Goal: Task Accomplishment & Management: Manage account settings

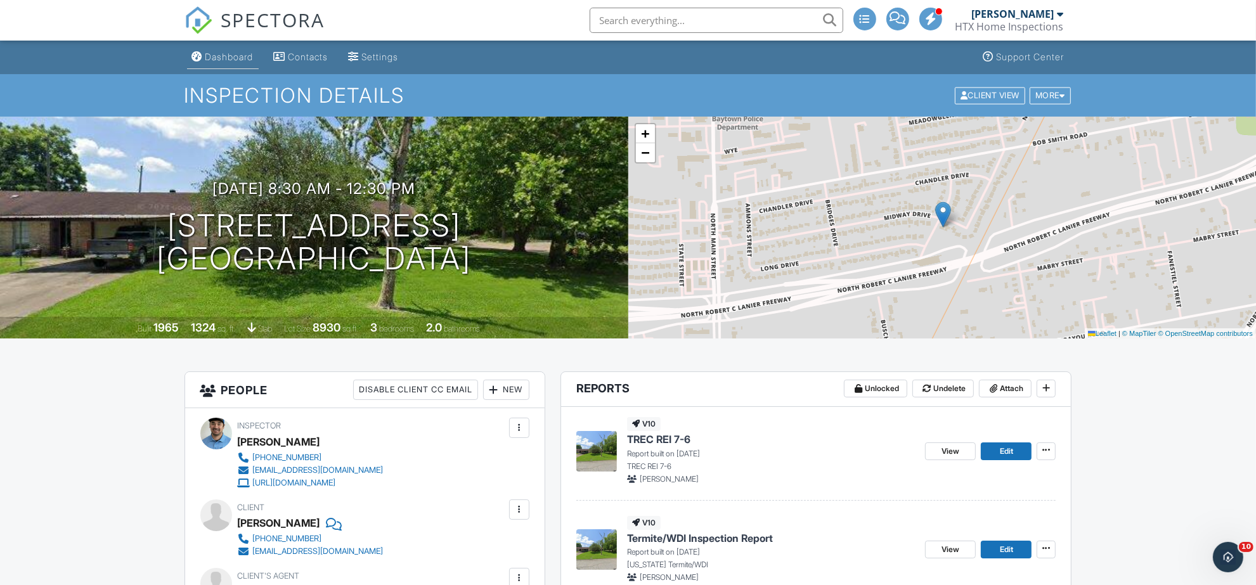
click at [219, 63] on link "Dashboard" at bounding box center [223, 57] width 72 height 23
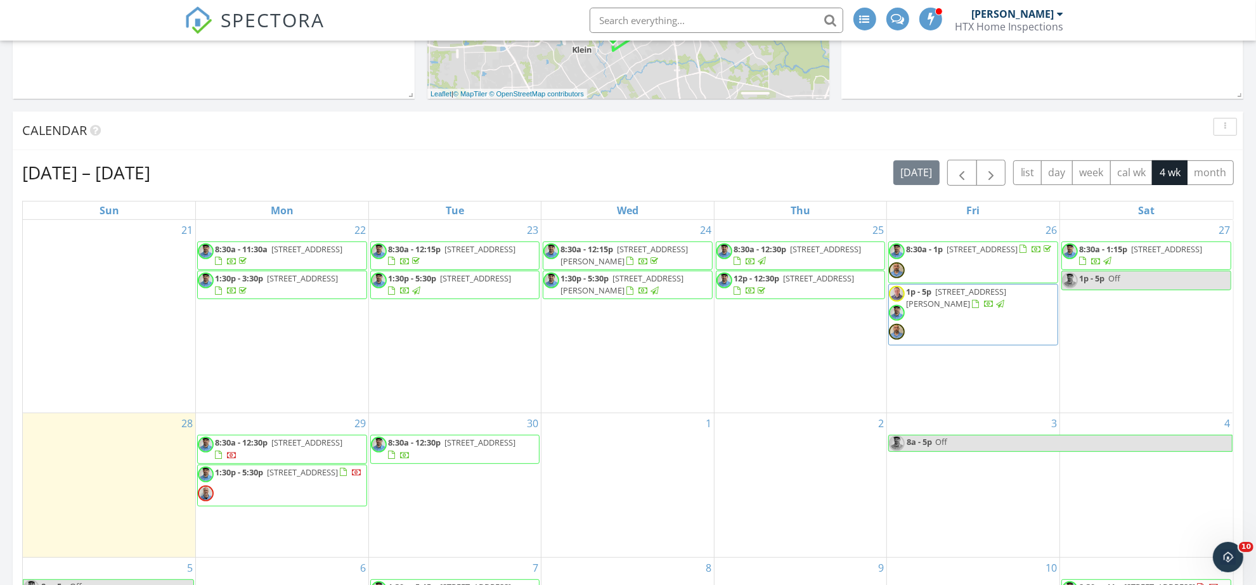
scroll to position [1051, 1281]
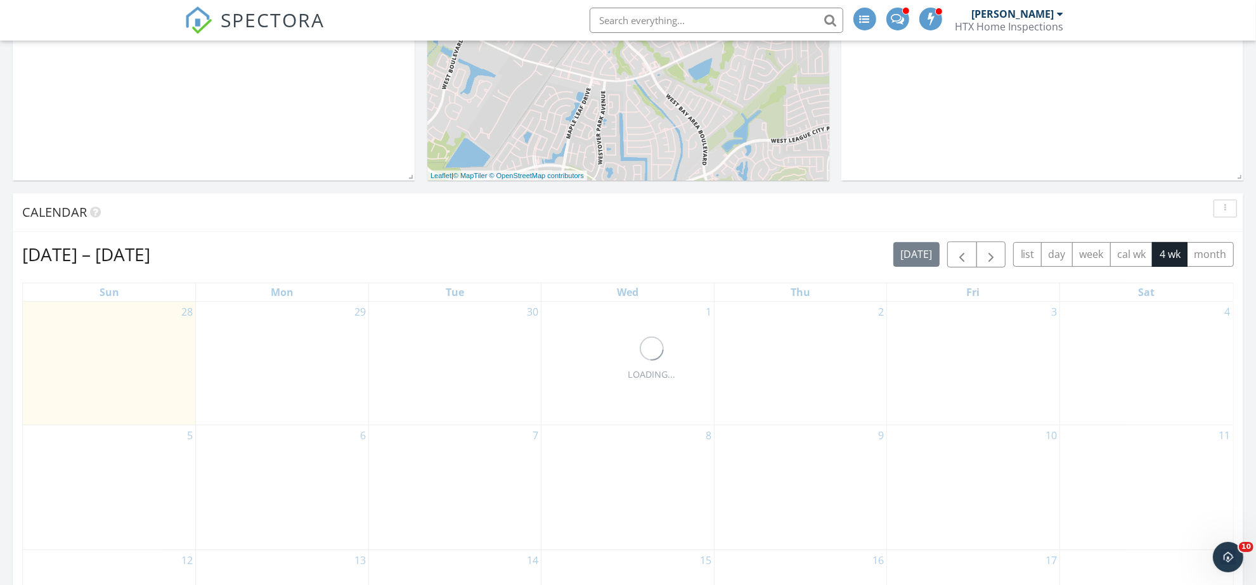
scroll to position [396, 0]
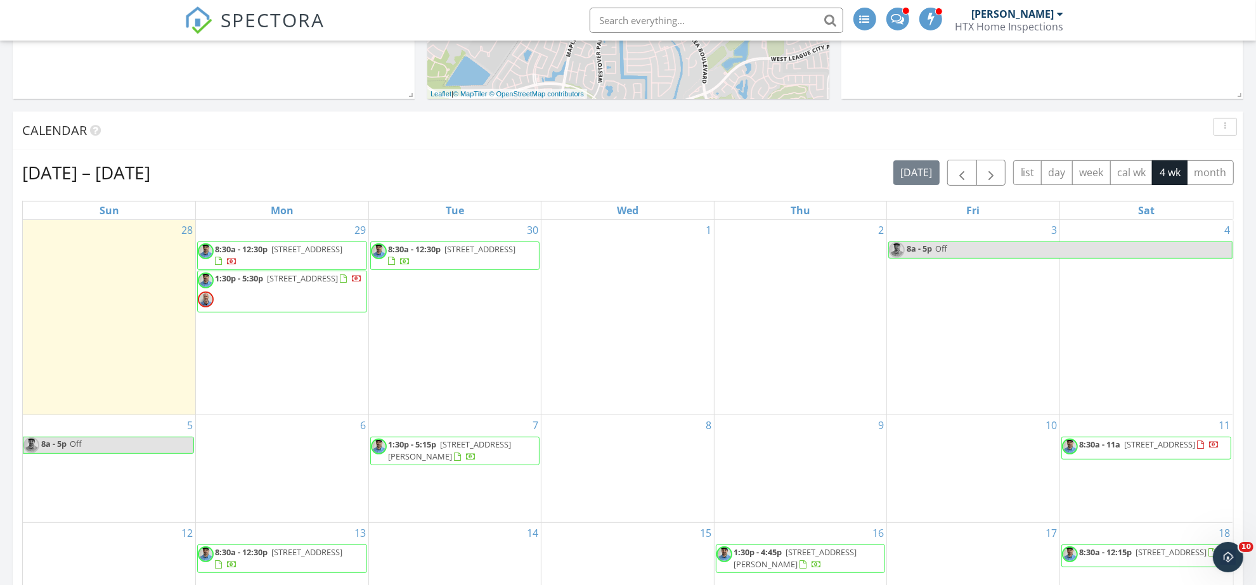
click at [335, 260] on span "8:30a - 12:30p 24530 Kildare Rd, Hempstead 77445" at bounding box center [282, 255] width 169 height 25
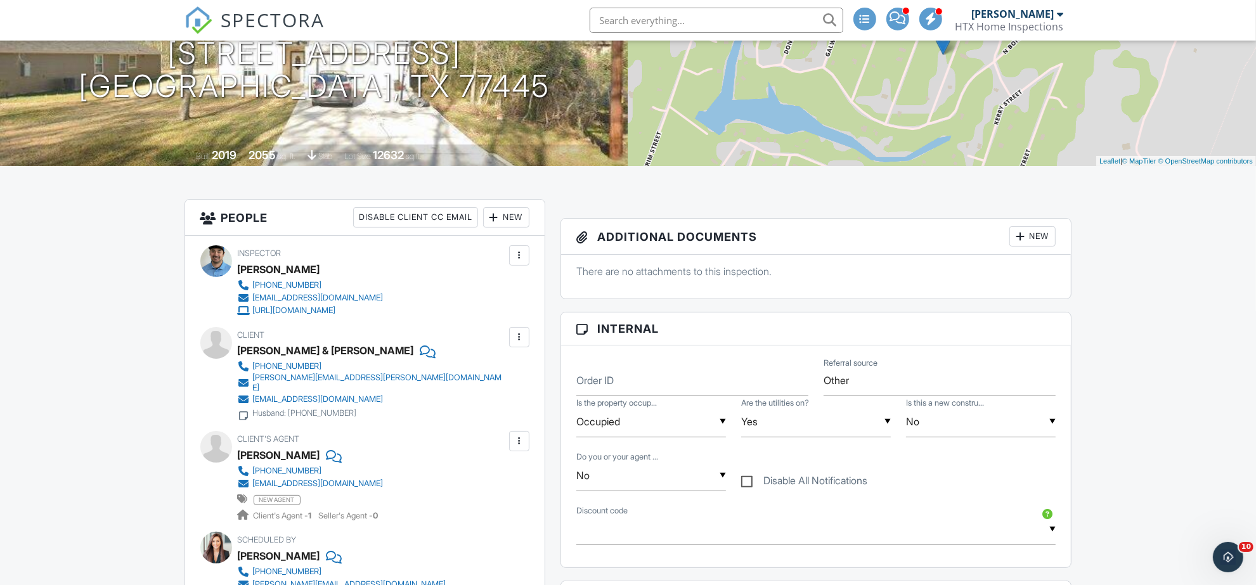
scroll to position [16, 0]
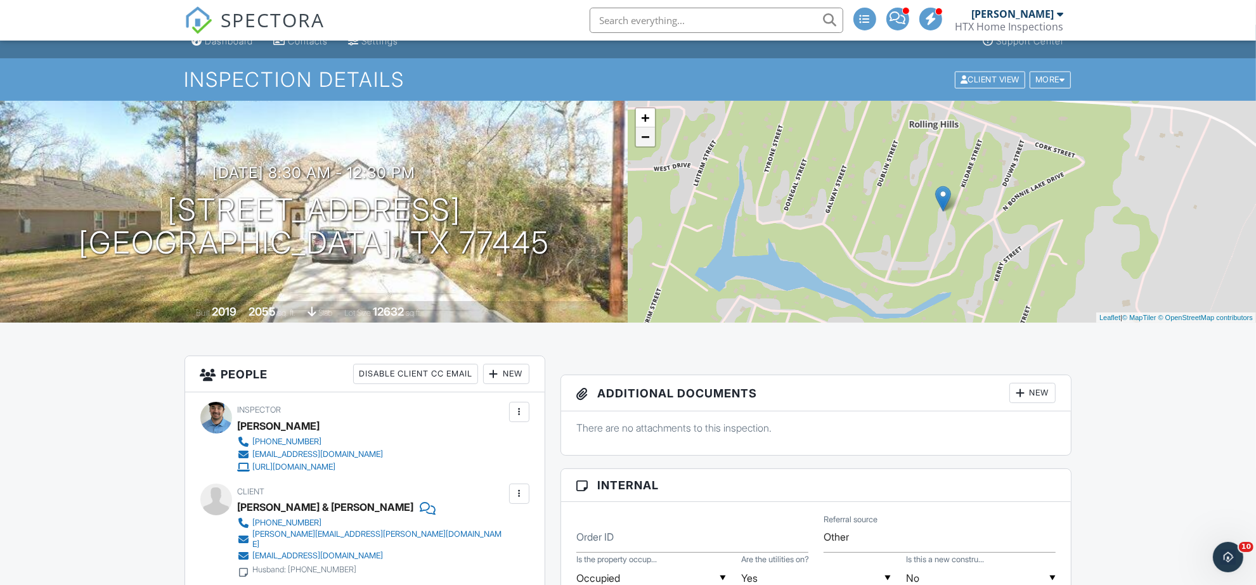
click at [643, 145] on link "−" at bounding box center [645, 136] width 19 height 19
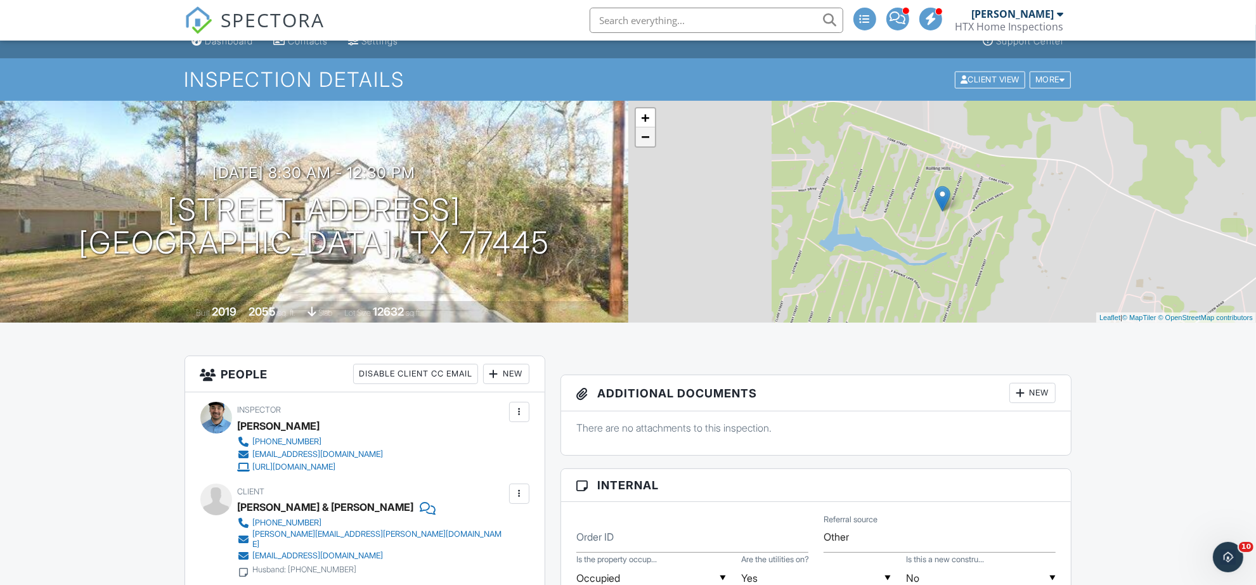
click at [643, 145] on link "−" at bounding box center [645, 136] width 19 height 19
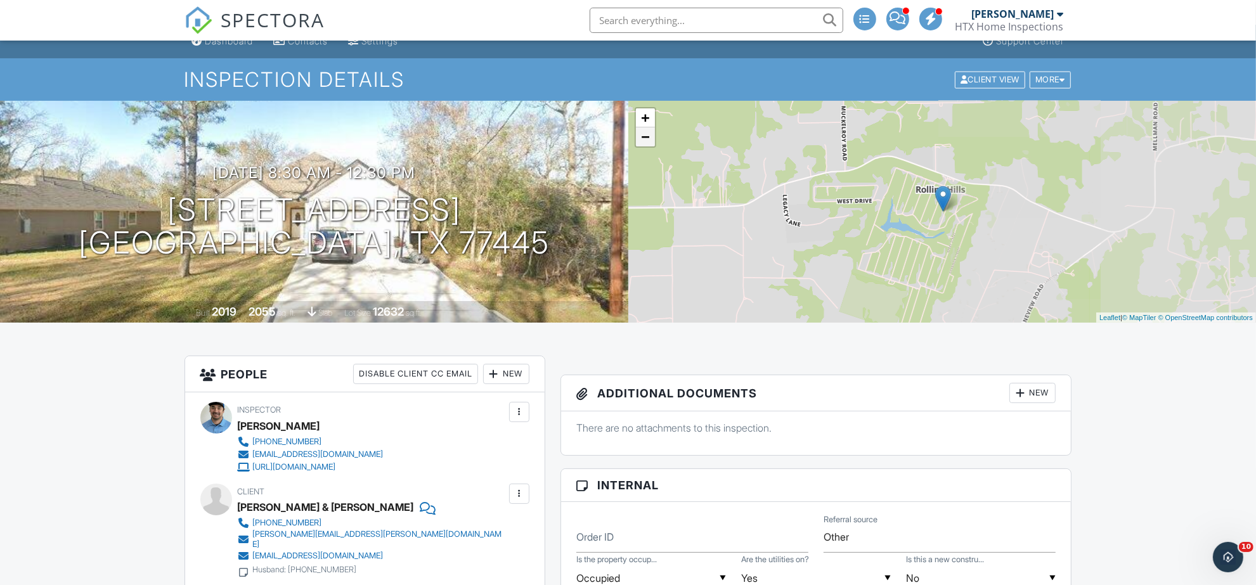
click at [643, 145] on link "−" at bounding box center [645, 136] width 19 height 19
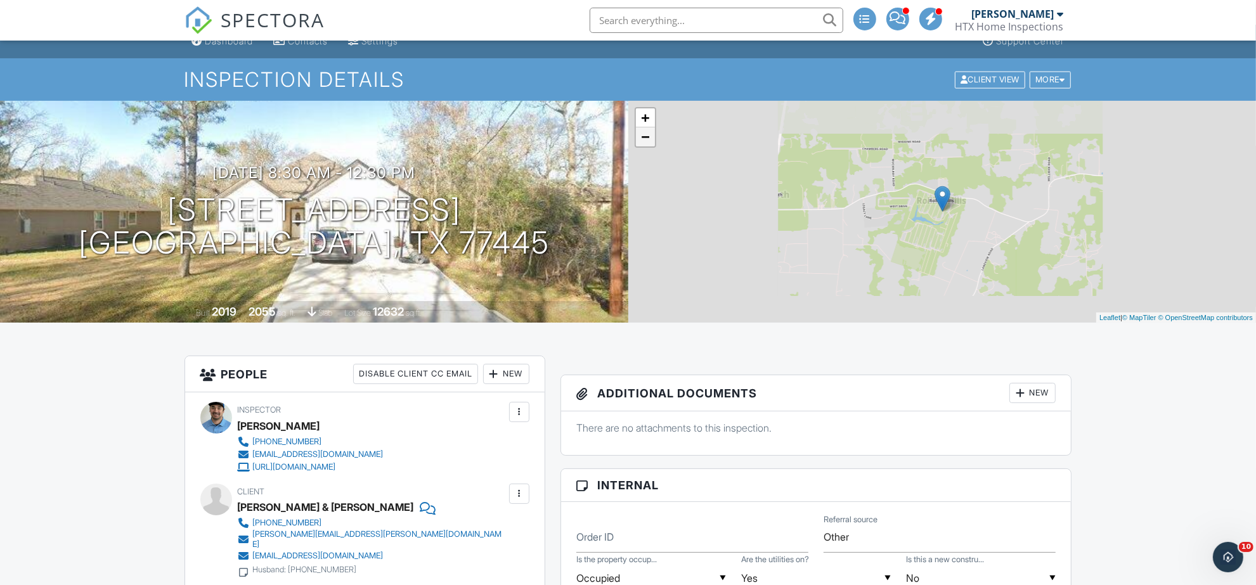
click at [643, 145] on link "−" at bounding box center [645, 136] width 19 height 19
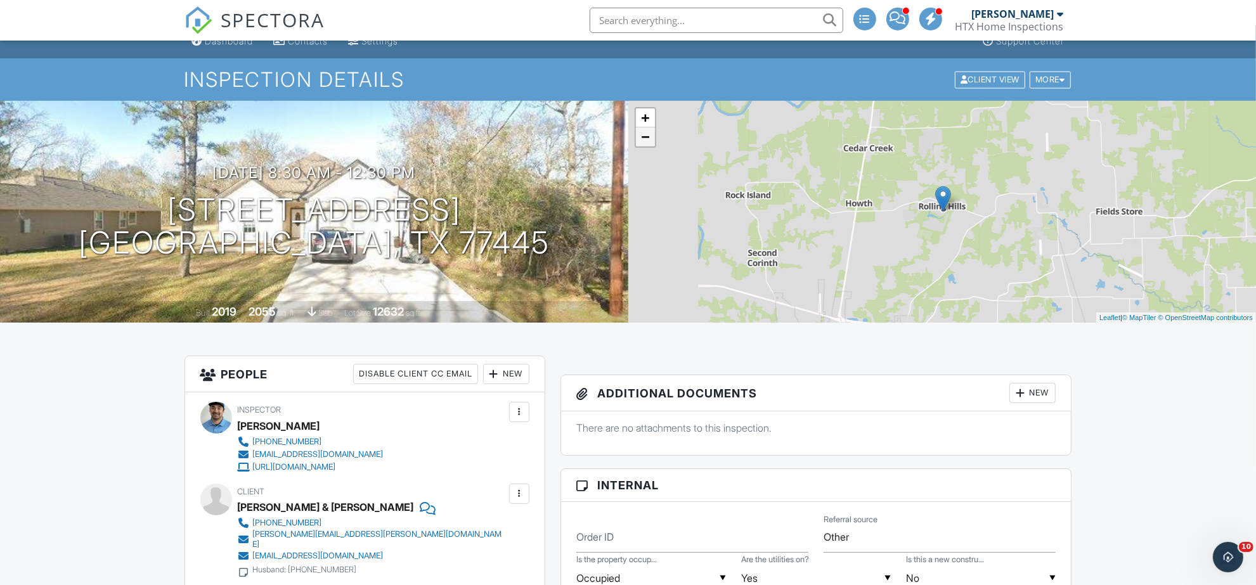
click at [643, 145] on link "−" at bounding box center [645, 136] width 19 height 19
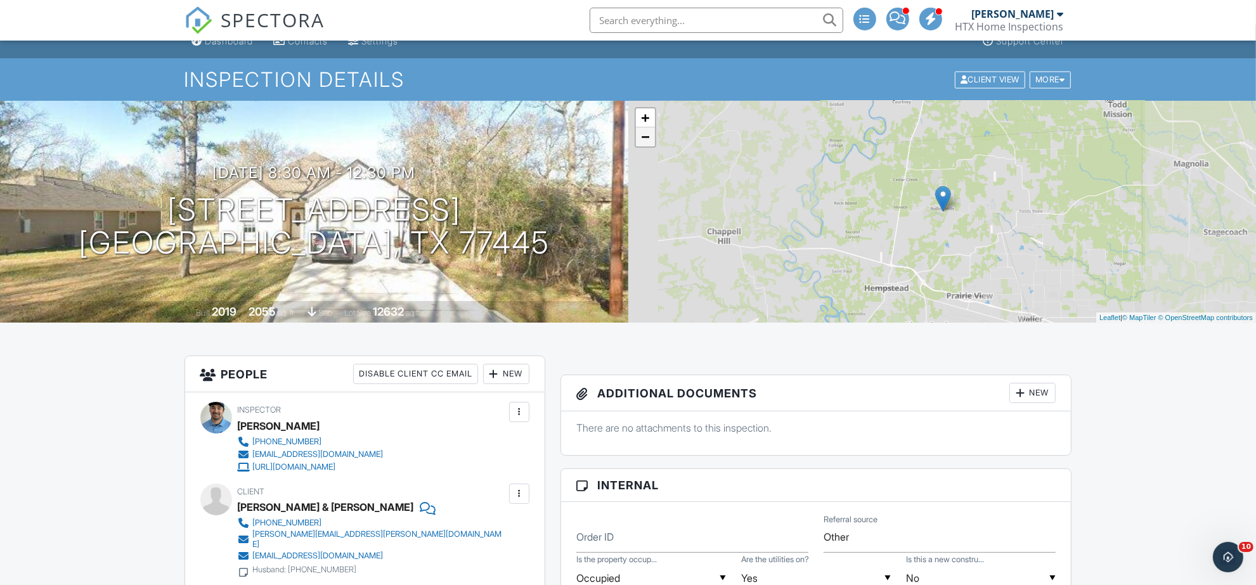
click at [643, 145] on link "−" at bounding box center [645, 136] width 19 height 19
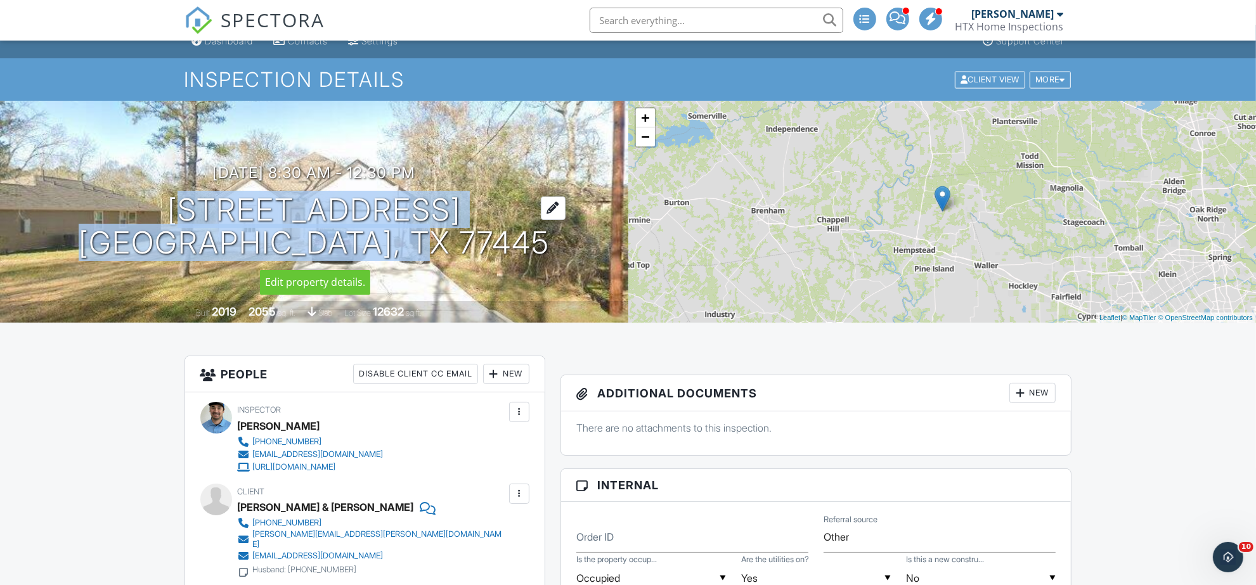
drag, startPoint x: 174, startPoint y: 197, endPoint x: 477, endPoint y: 245, distance: 306.9
click at [477, 245] on h1 "24530 Kildare Rd Hempstead, TX 77445" at bounding box center [314, 226] width 471 height 67
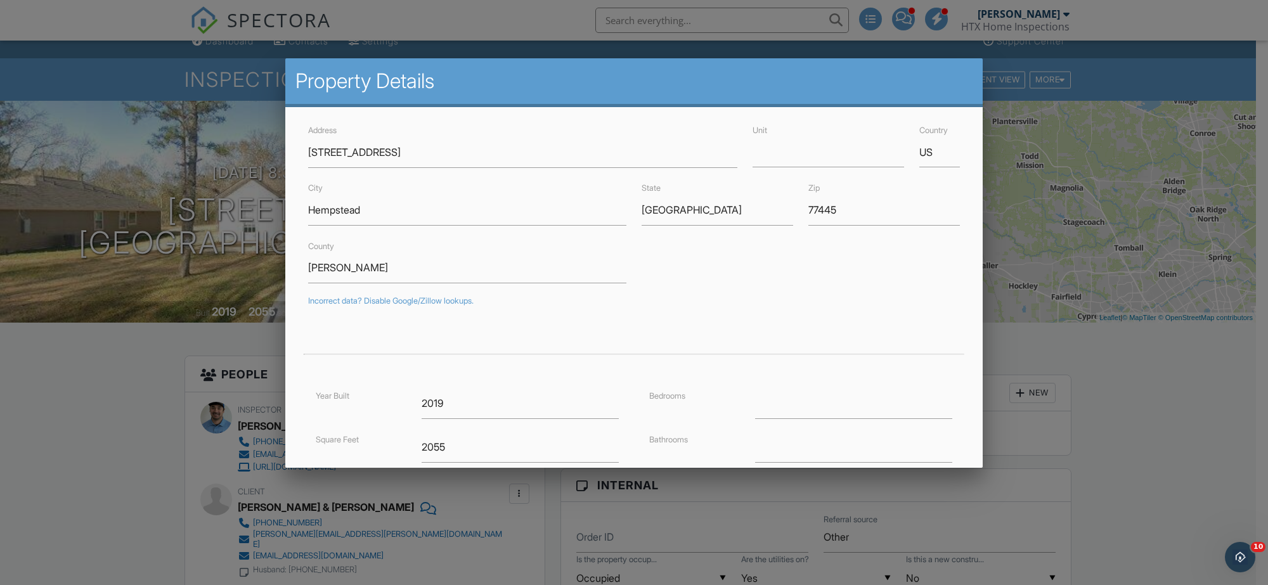
click at [89, 352] on div at bounding box center [634, 303] width 1268 height 732
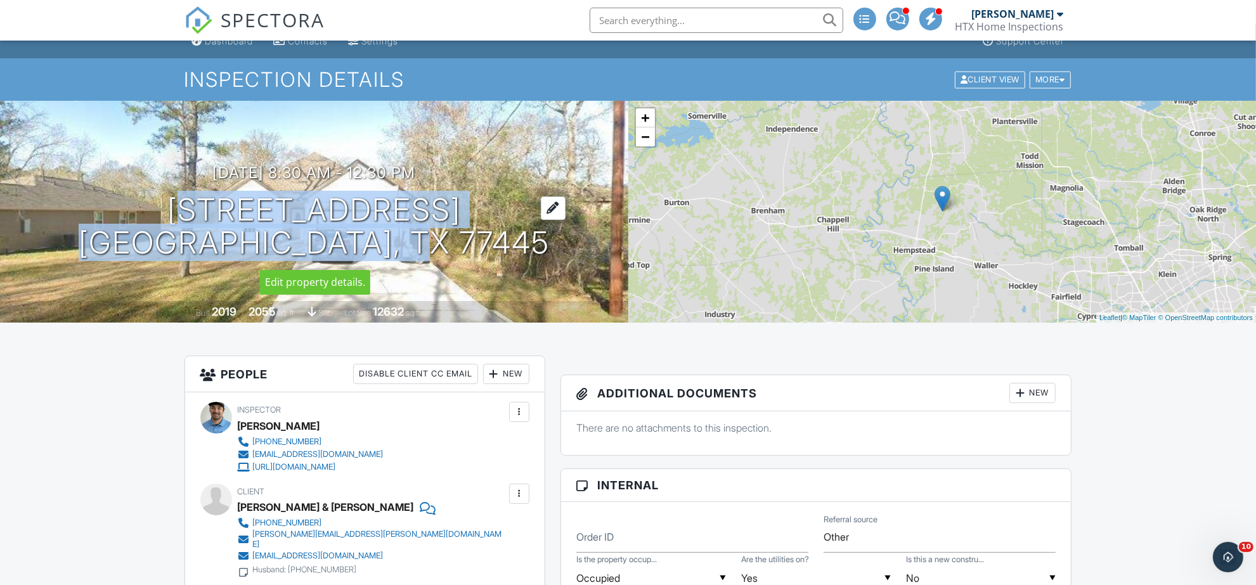
drag, startPoint x: 171, startPoint y: 197, endPoint x: 479, endPoint y: 259, distance: 313.7
click at [479, 259] on h1 "24530 Kildare Rd Hempstead, TX 77445" at bounding box center [314, 226] width 471 height 67
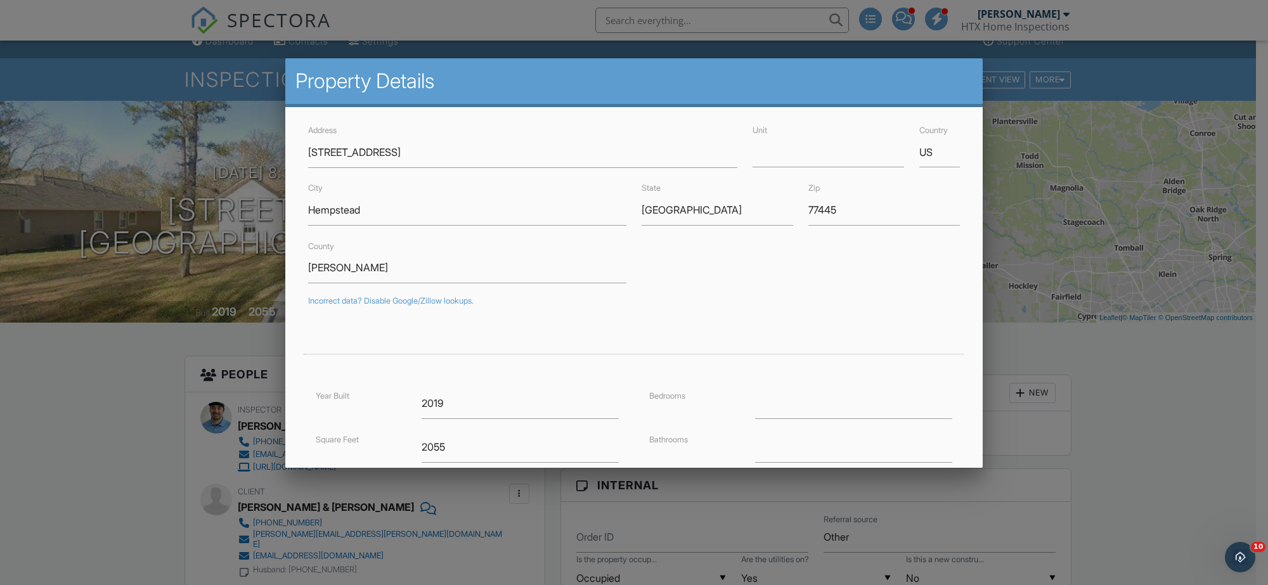
click at [121, 369] on div at bounding box center [634, 303] width 1268 height 732
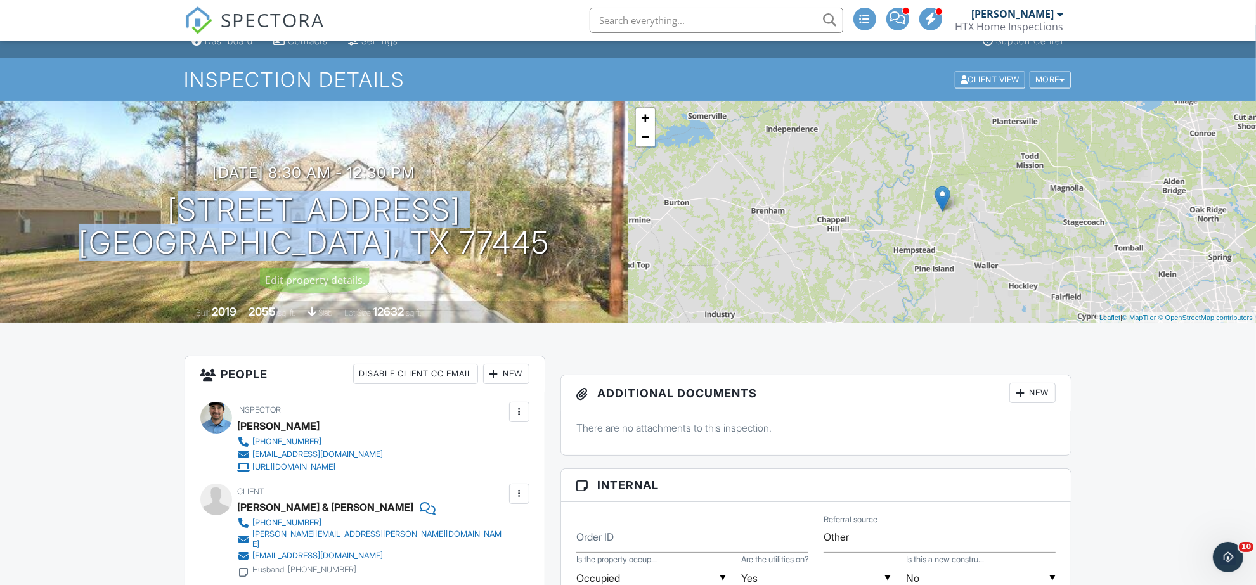
drag, startPoint x: 170, startPoint y: 204, endPoint x: 479, endPoint y: 261, distance: 314.6
click at [479, 261] on div "09/29/2025 8:30 am - 12:30 pm 24530 Kildare Rd Hempstead, TX 77445 Built 2019 2…" at bounding box center [314, 212] width 628 height 222
copy h1 "24530 Kildare Rd Hempstead, TX 77445"
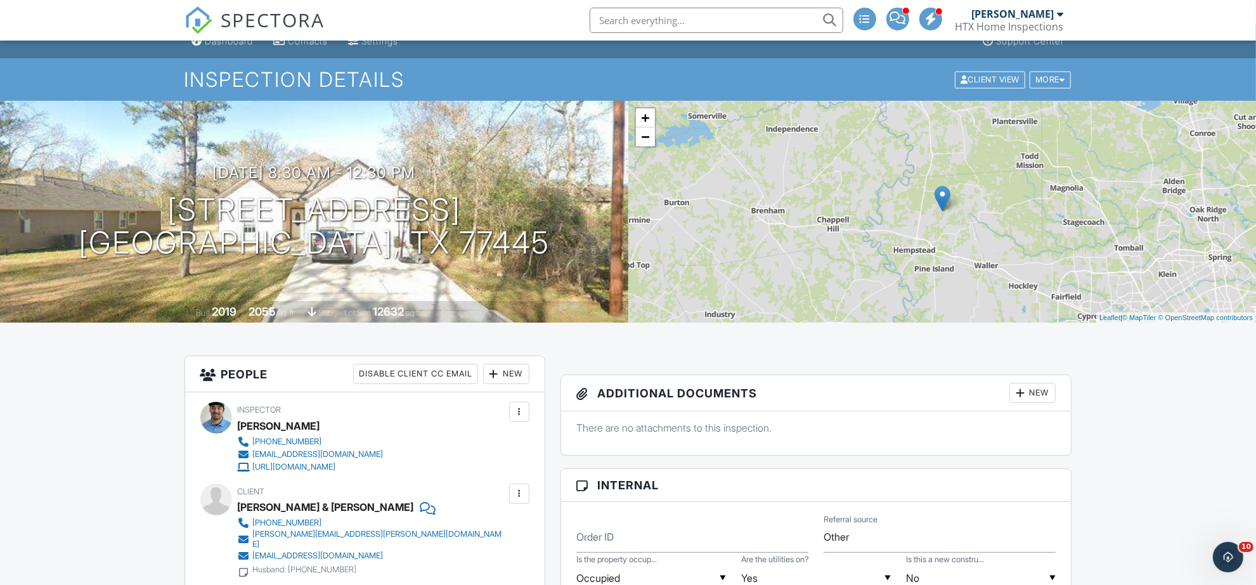
drag, startPoint x: 10, startPoint y: 404, endPoint x: 13, endPoint y: 414, distance: 9.8
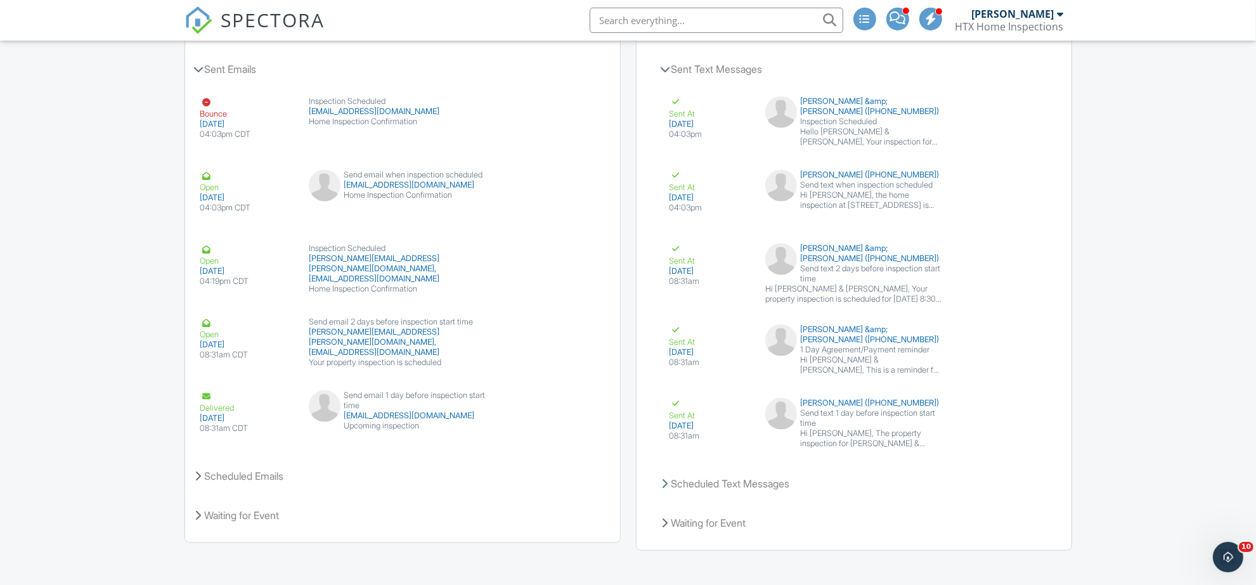
scroll to position [1585, 0]
click at [567, 406] on button "View Email" at bounding box center [562, 403] width 68 height 24
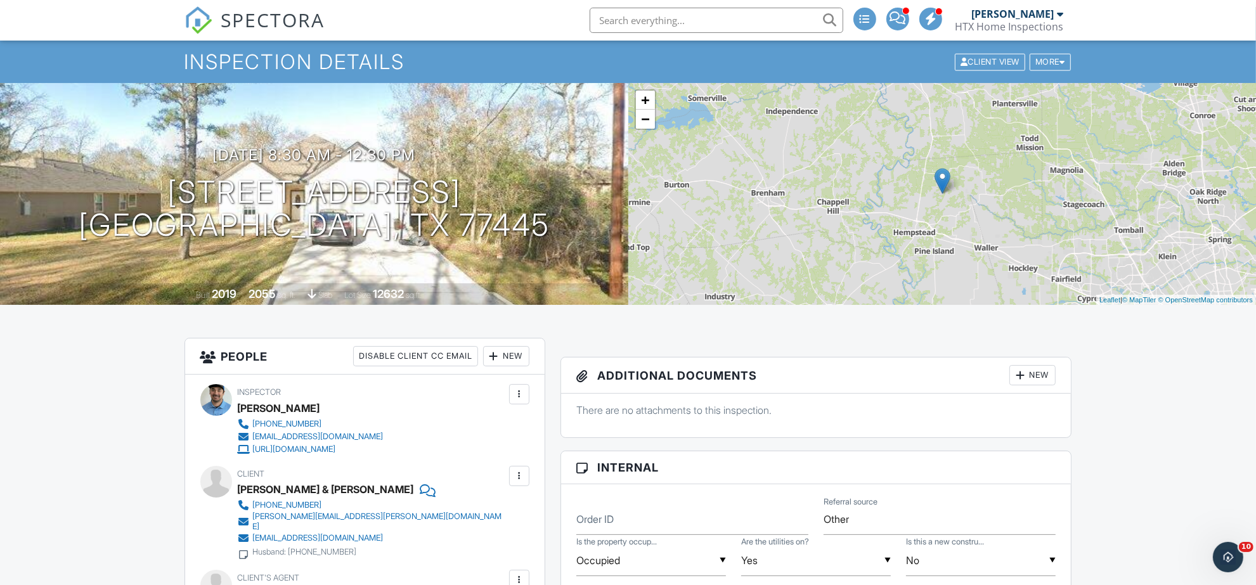
scroll to position [0, 0]
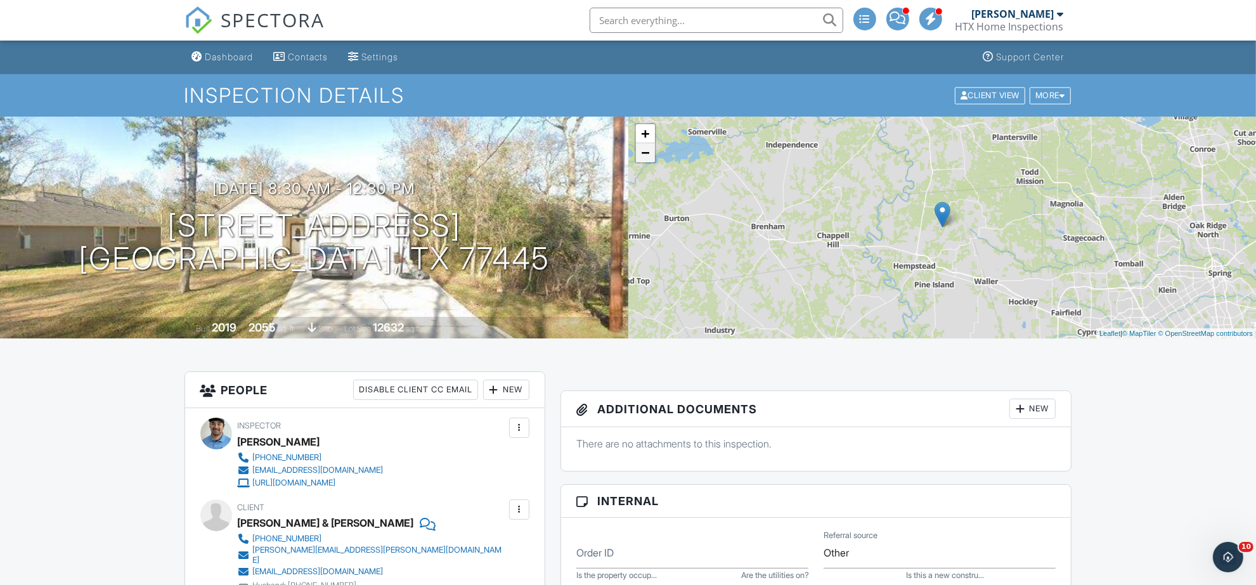
click at [650, 150] on link "−" at bounding box center [645, 152] width 19 height 19
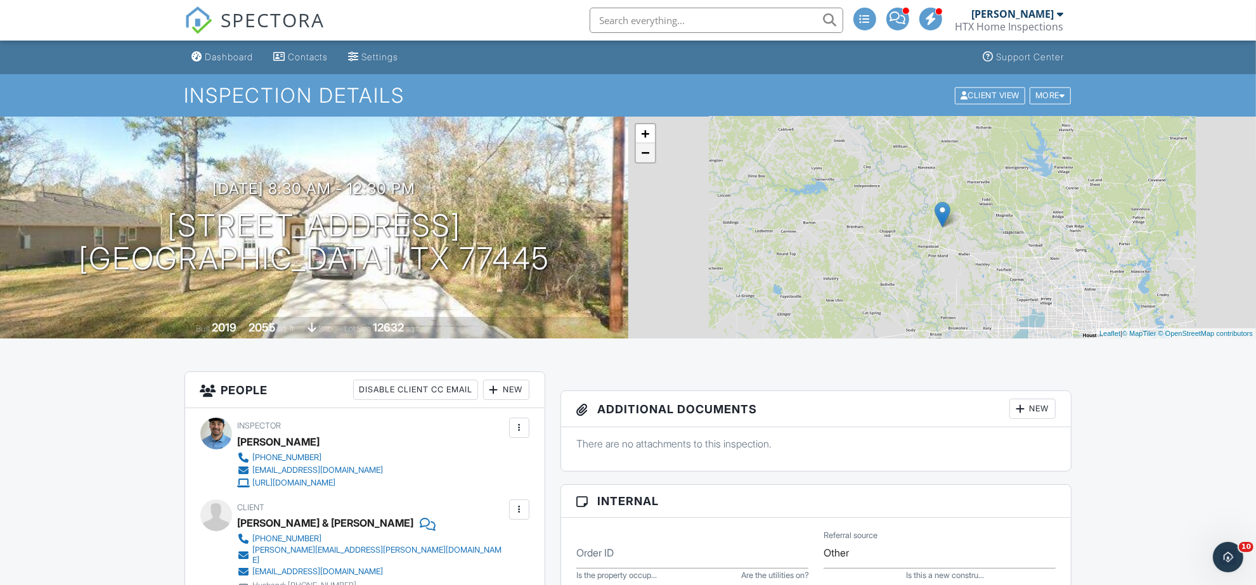
click at [650, 150] on link "−" at bounding box center [645, 152] width 19 height 19
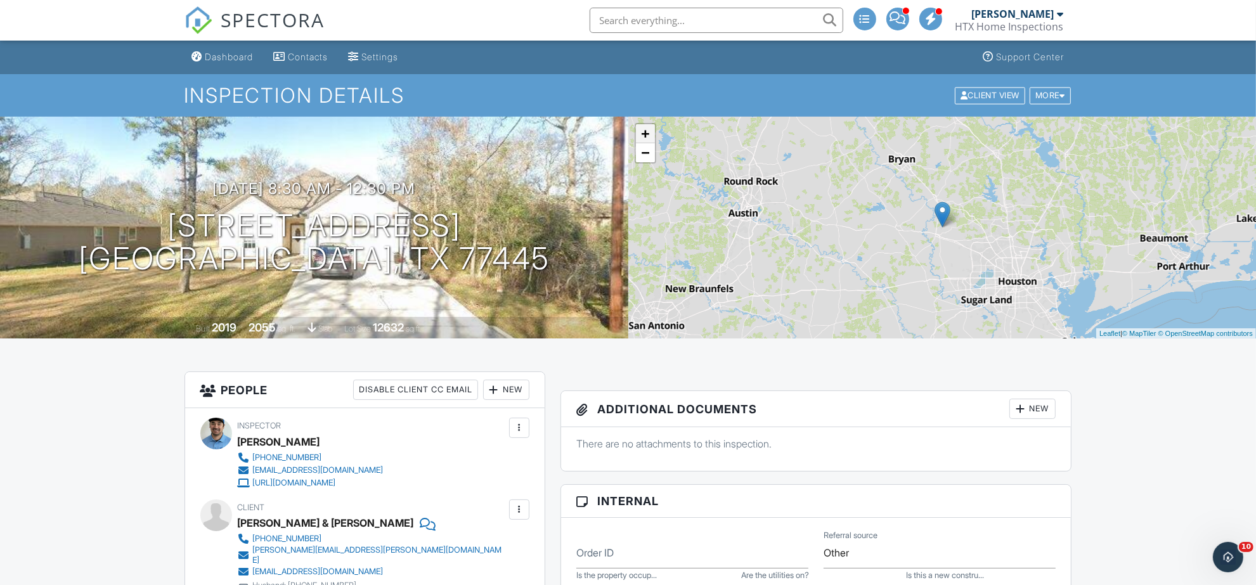
click at [643, 138] on link "+" at bounding box center [645, 133] width 19 height 19
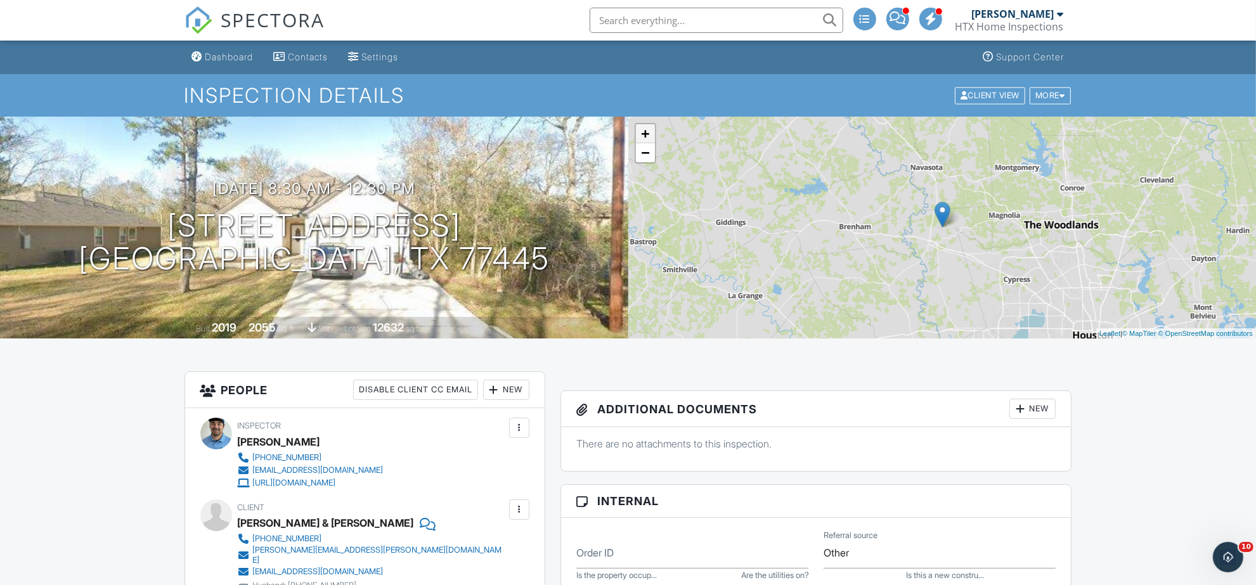
click at [643, 138] on link "+" at bounding box center [645, 133] width 19 height 19
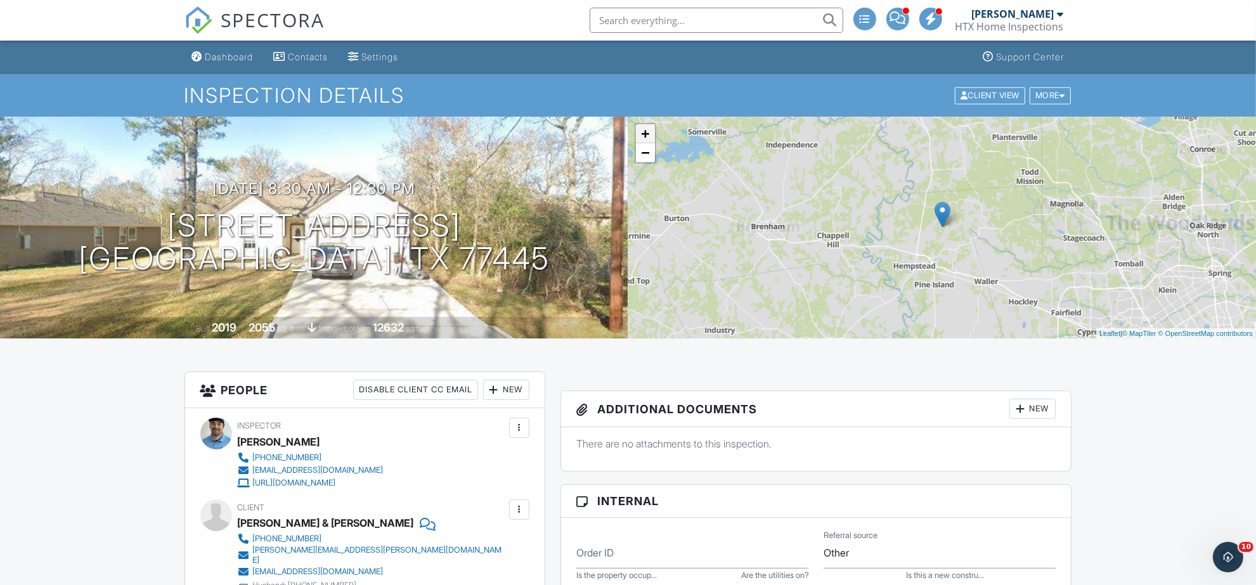
click at [643, 138] on link "+" at bounding box center [645, 133] width 19 height 19
click at [233, 55] on div "Dashboard" at bounding box center [229, 56] width 48 height 11
